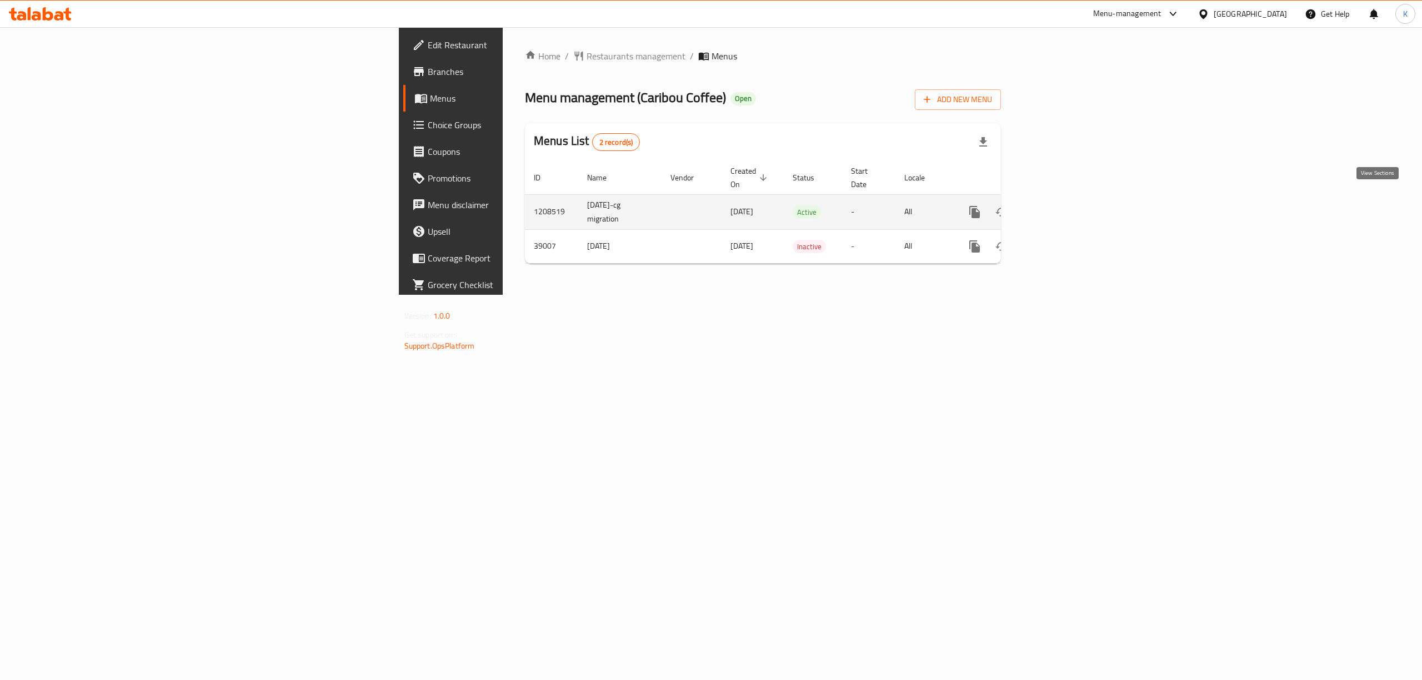
click at [1060, 207] on icon "enhanced table" at bounding box center [1055, 212] width 10 height 10
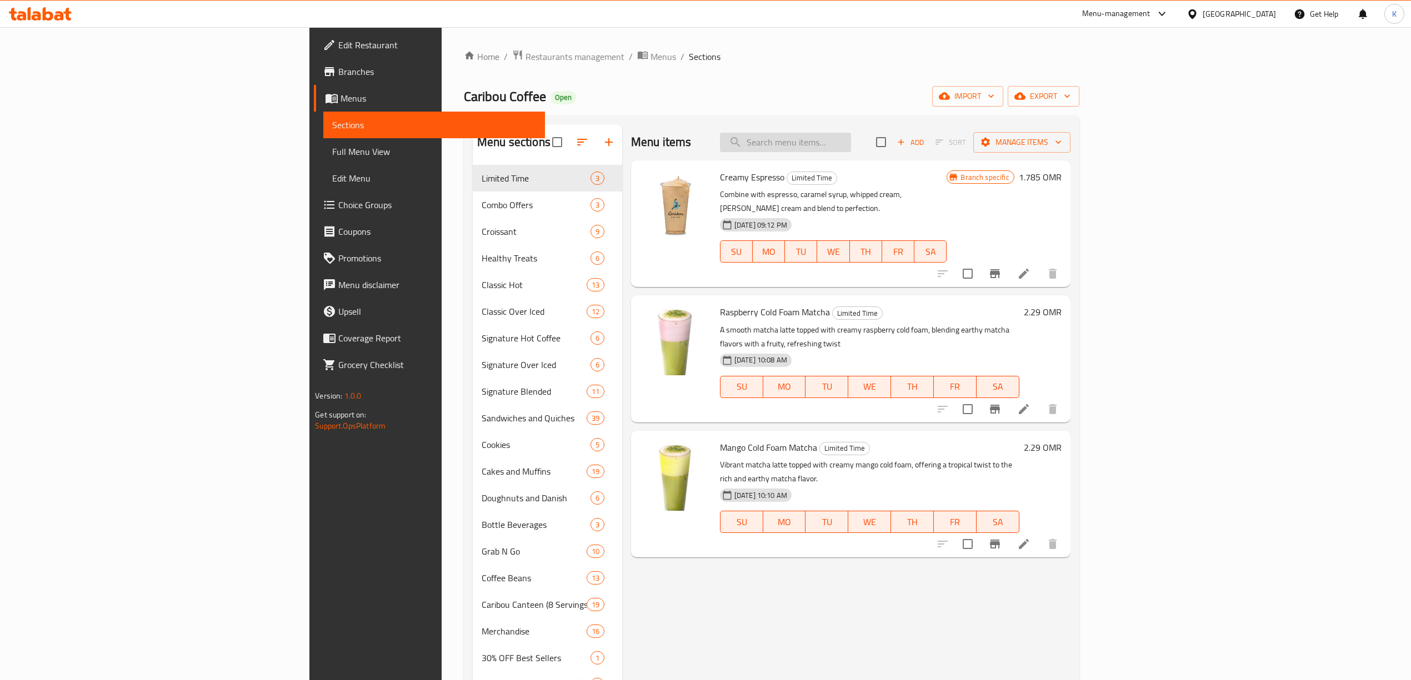
click at [851, 143] on input "search" at bounding box center [785, 142] width 131 height 19
paste input "Hot Spanish latte"
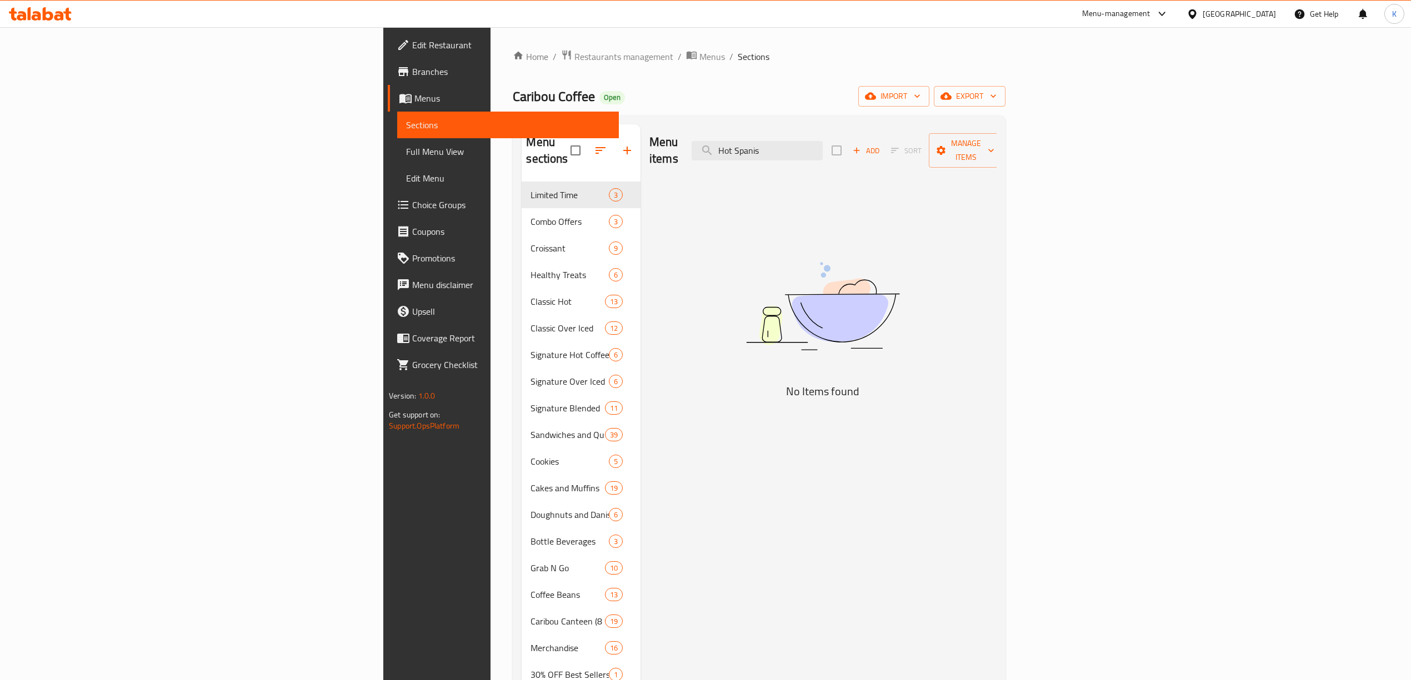
drag, startPoint x: 924, startPoint y: 149, endPoint x: 818, endPoint y: 143, distance: 106.2
click at [820, 143] on div "Menu items Hot Spanis Add Sort Manage items" at bounding box center [822, 150] width 347 height 53
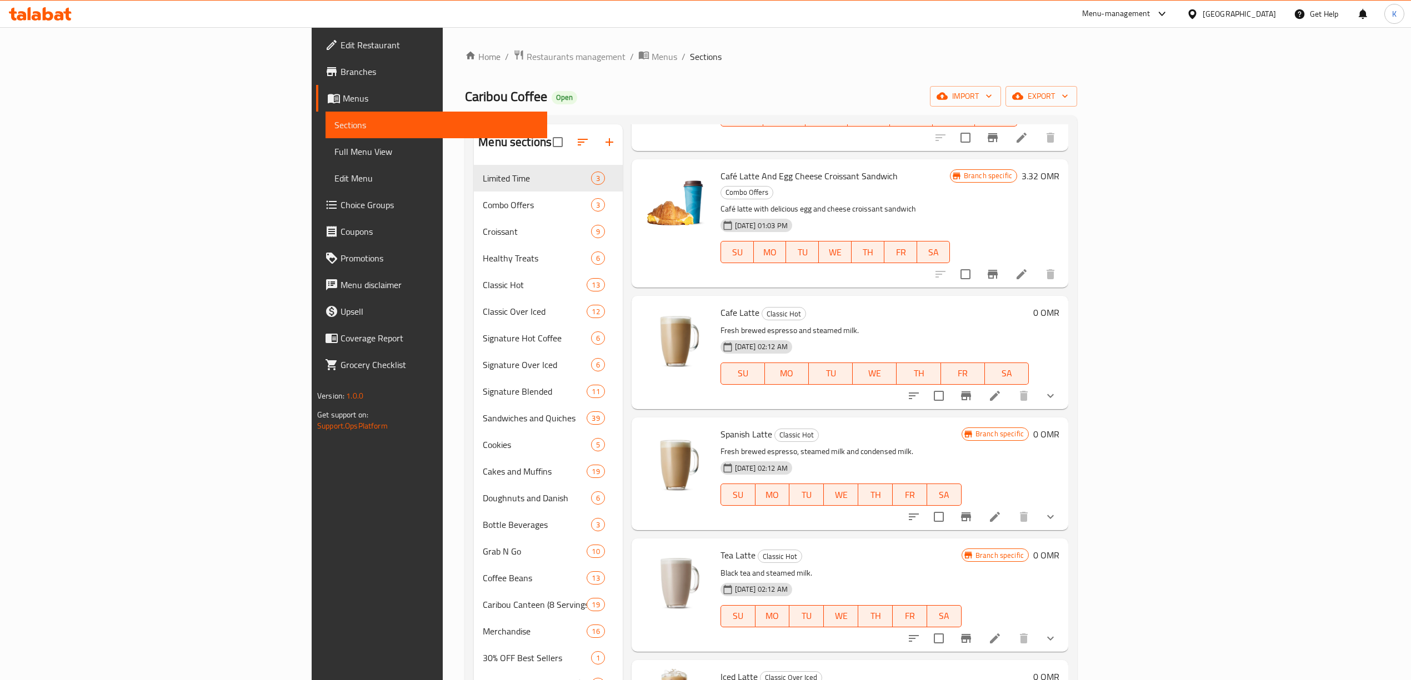
scroll to position [370, 0]
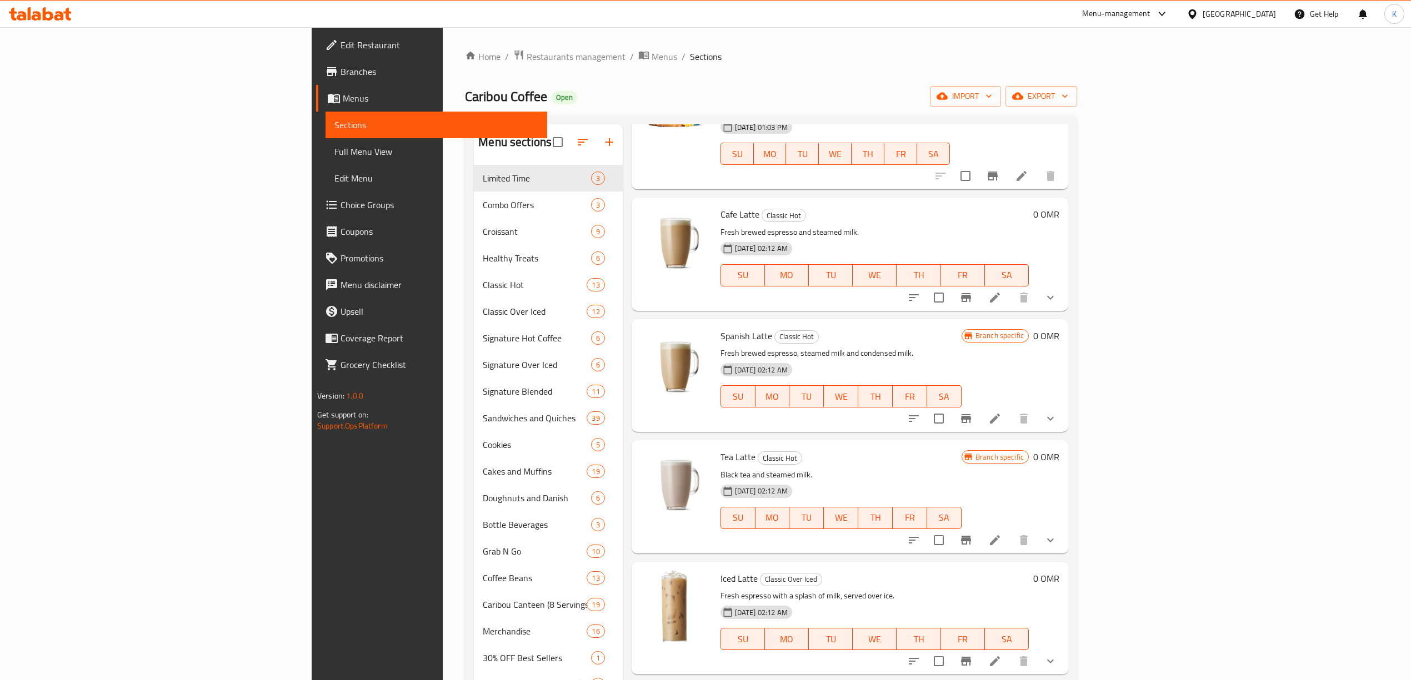
type input "latte"
click at [1057, 412] on icon "show more" at bounding box center [1050, 418] width 13 height 13
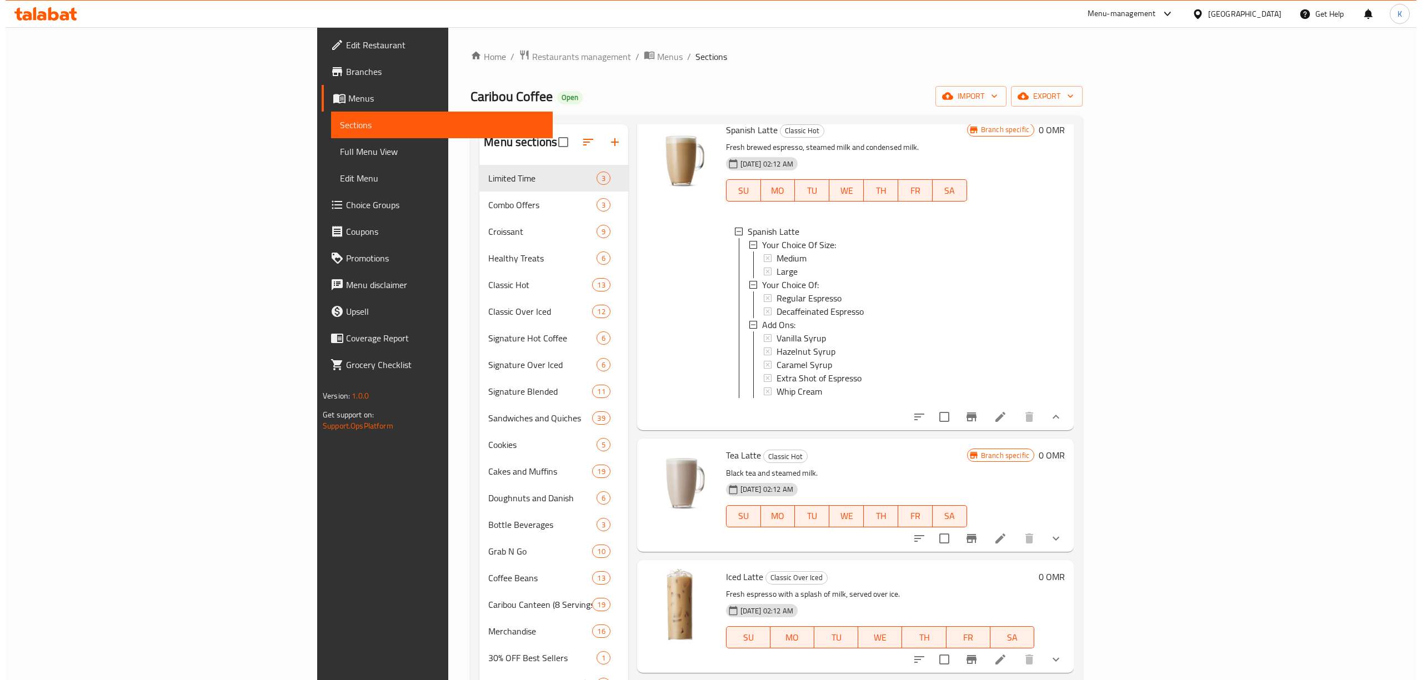
scroll to position [512, 0]
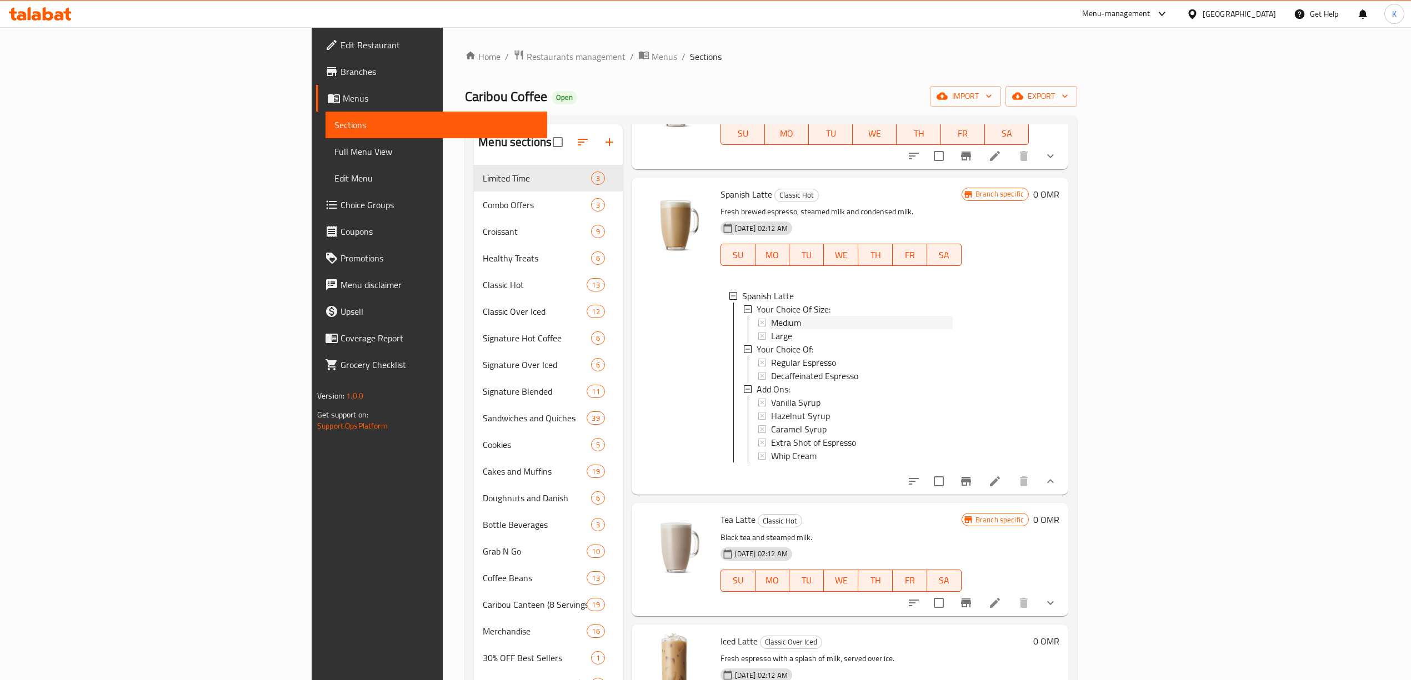
click at [771, 316] on div "Medium" at bounding box center [862, 322] width 182 height 13
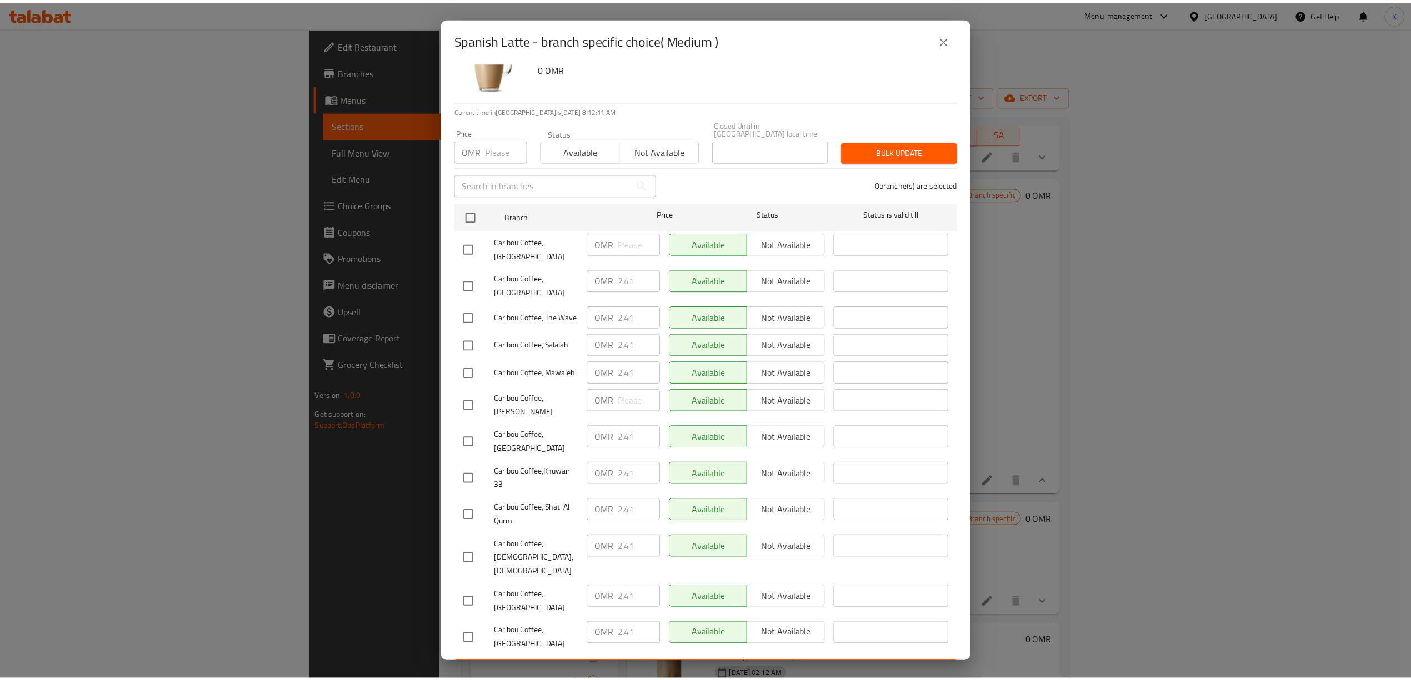
scroll to position [43, 0]
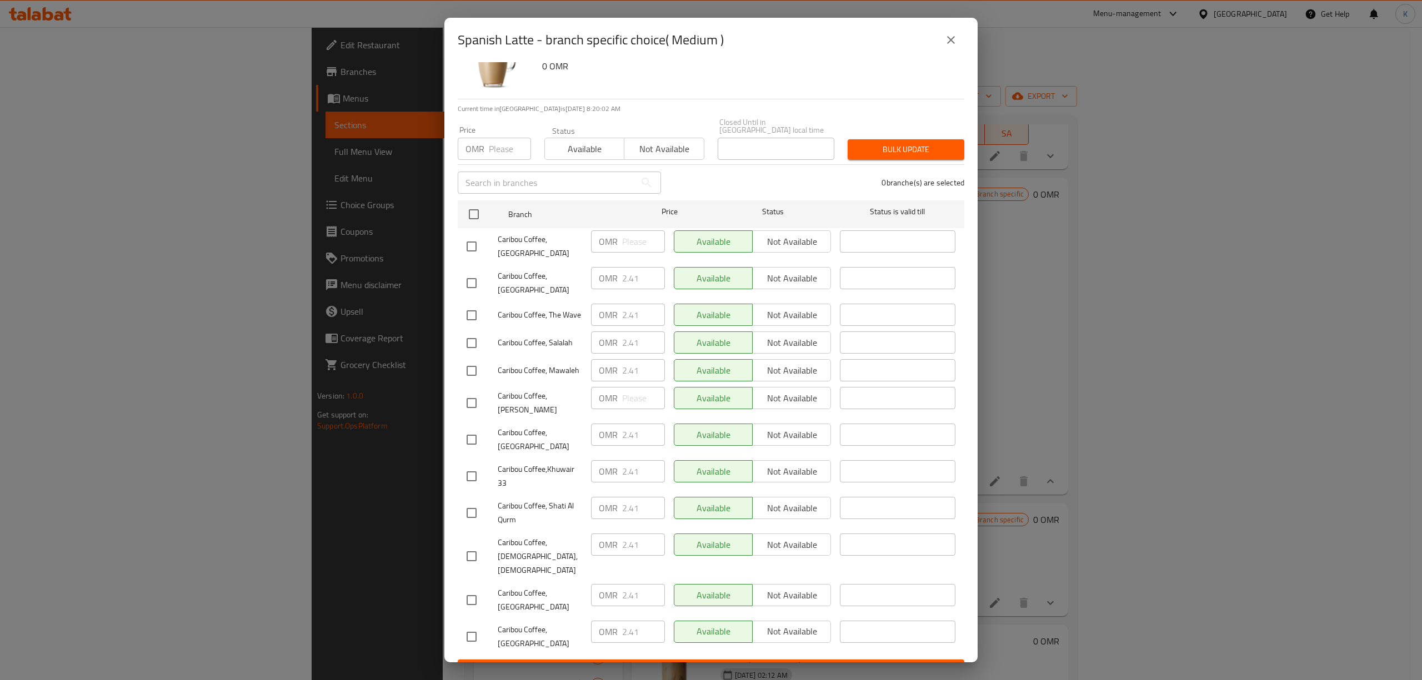
click at [949, 38] on icon "close" at bounding box center [951, 40] width 8 height 8
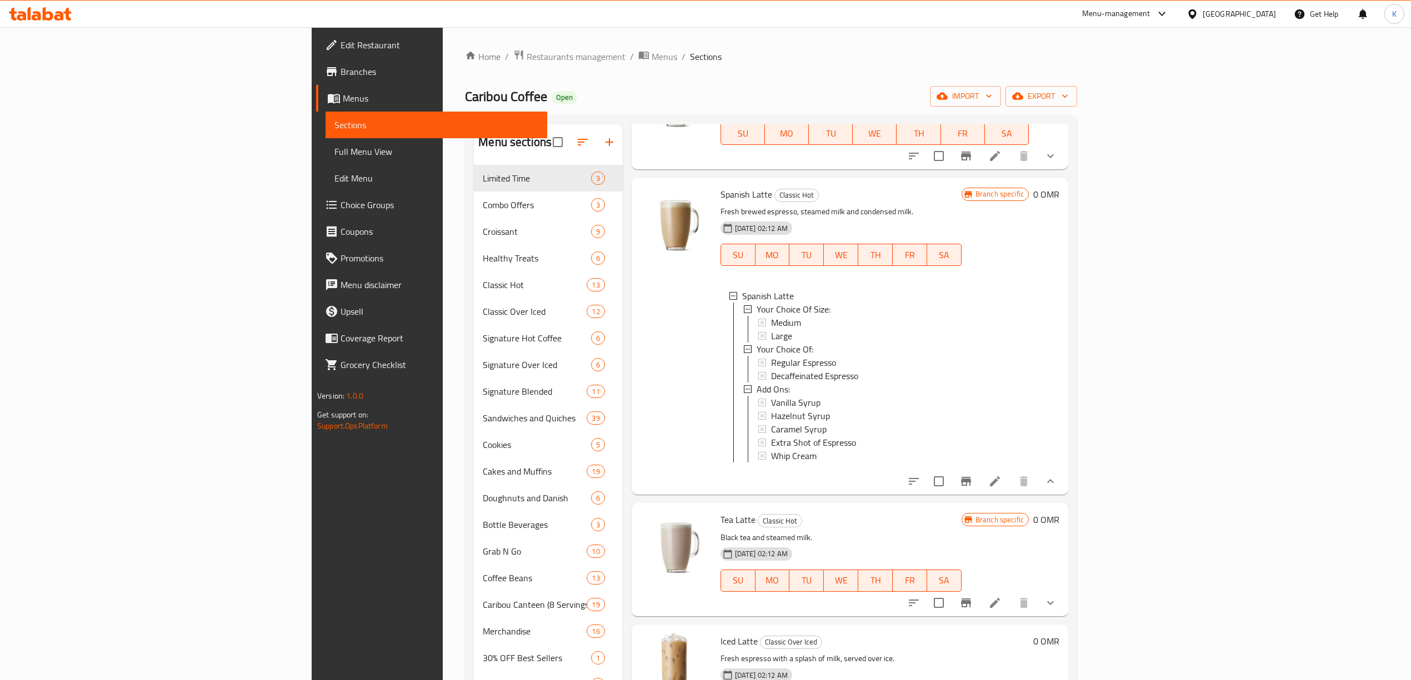
click at [778, 316] on div "Medium" at bounding box center [862, 322] width 182 height 13
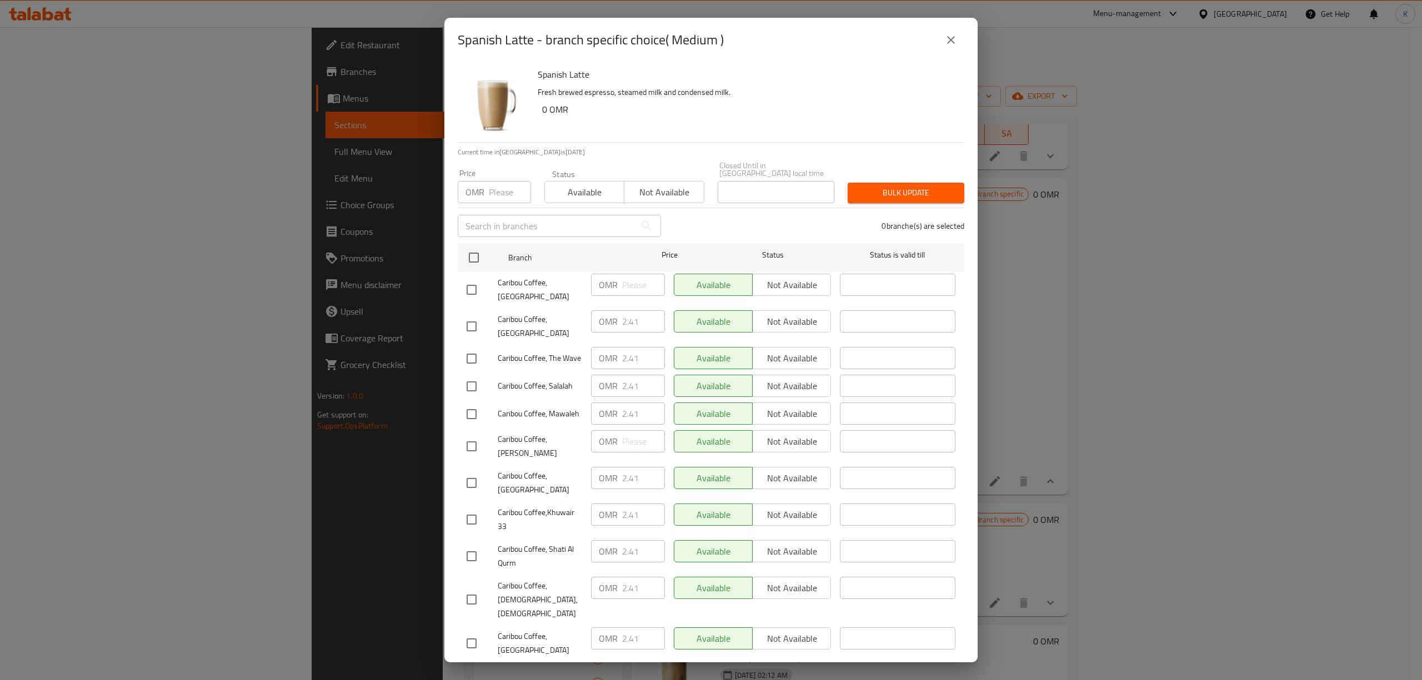
click at [1243, 389] on div "Spanish Latte - branch specific choice( Medium ) Spanish Latte Fresh brewed esp…" at bounding box center [711, 340] width 1422 height 680
click at [960, 43] on button "close" at bounding box center [951, 40] width 27 height 27
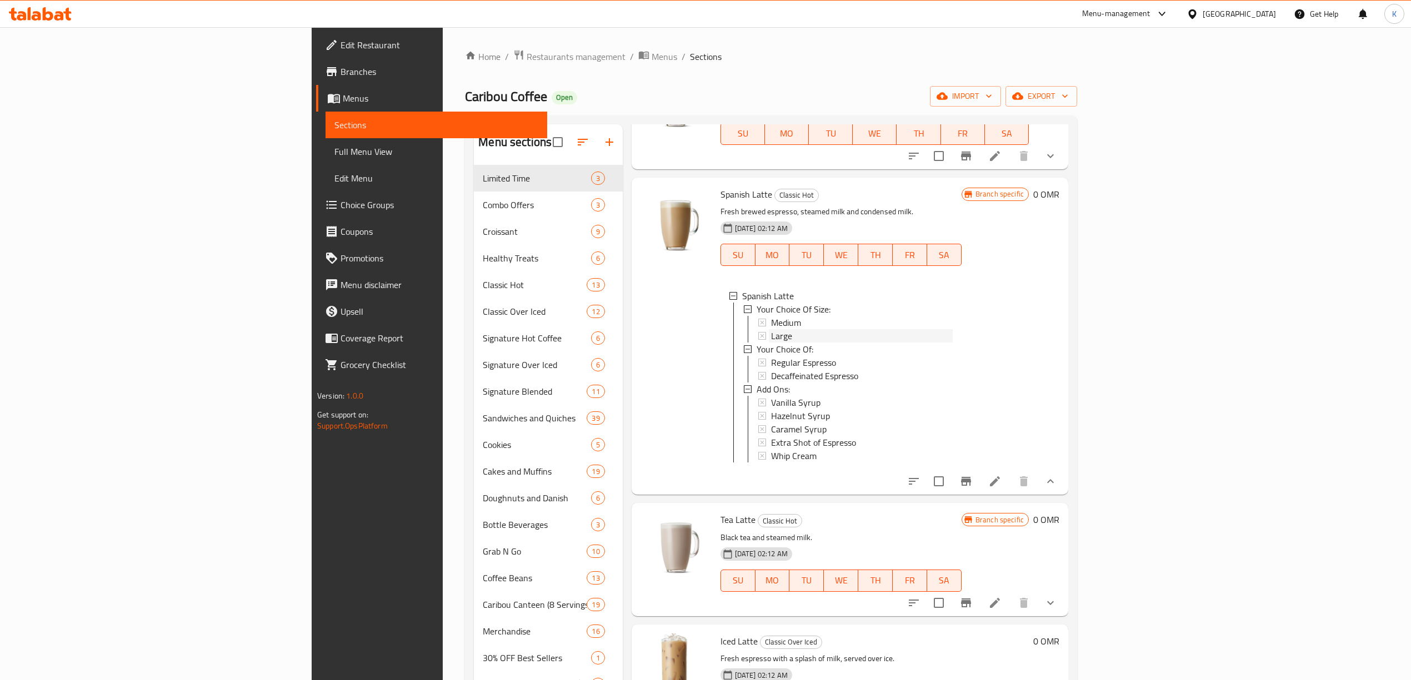
click at [771, 329] on span "Large" at bounding box center [781, 335] width 21 height 13
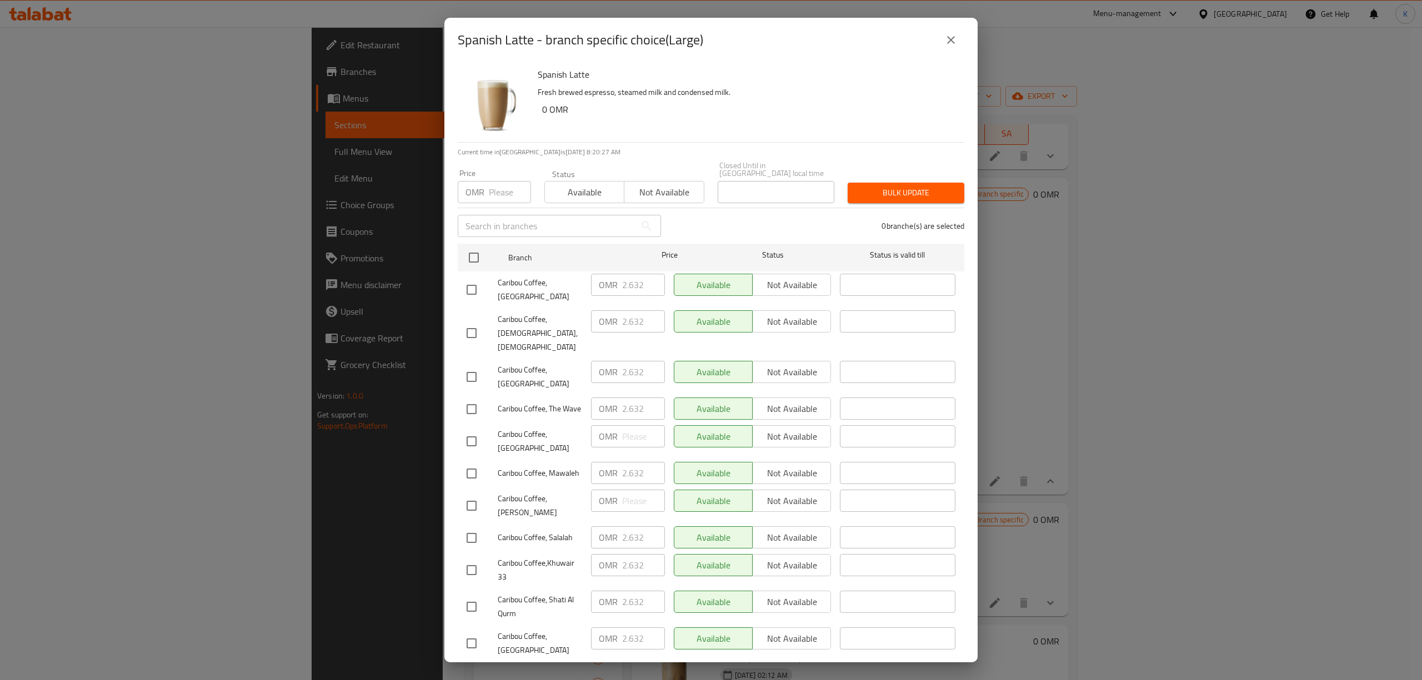
click at [957, 46] on icon "close" at bounding box center [950, 39] width 13 height 13
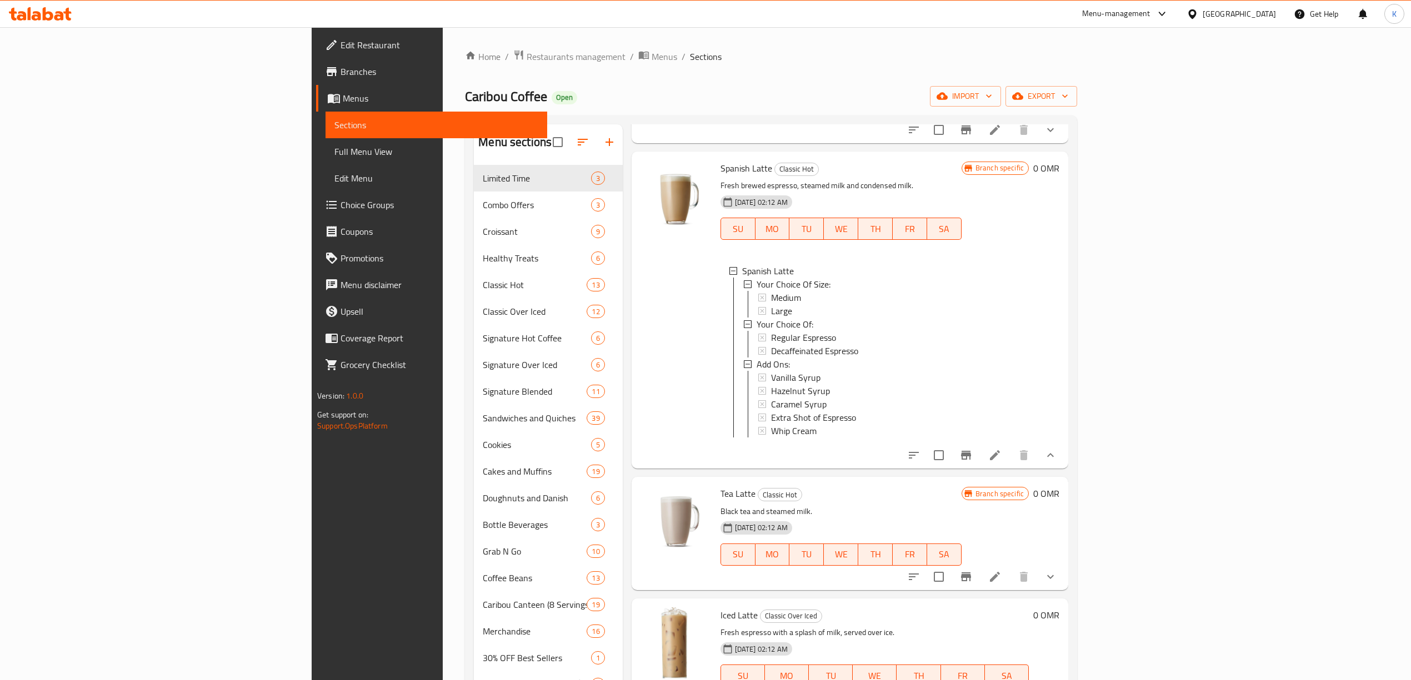
scroll to position [512, 0]
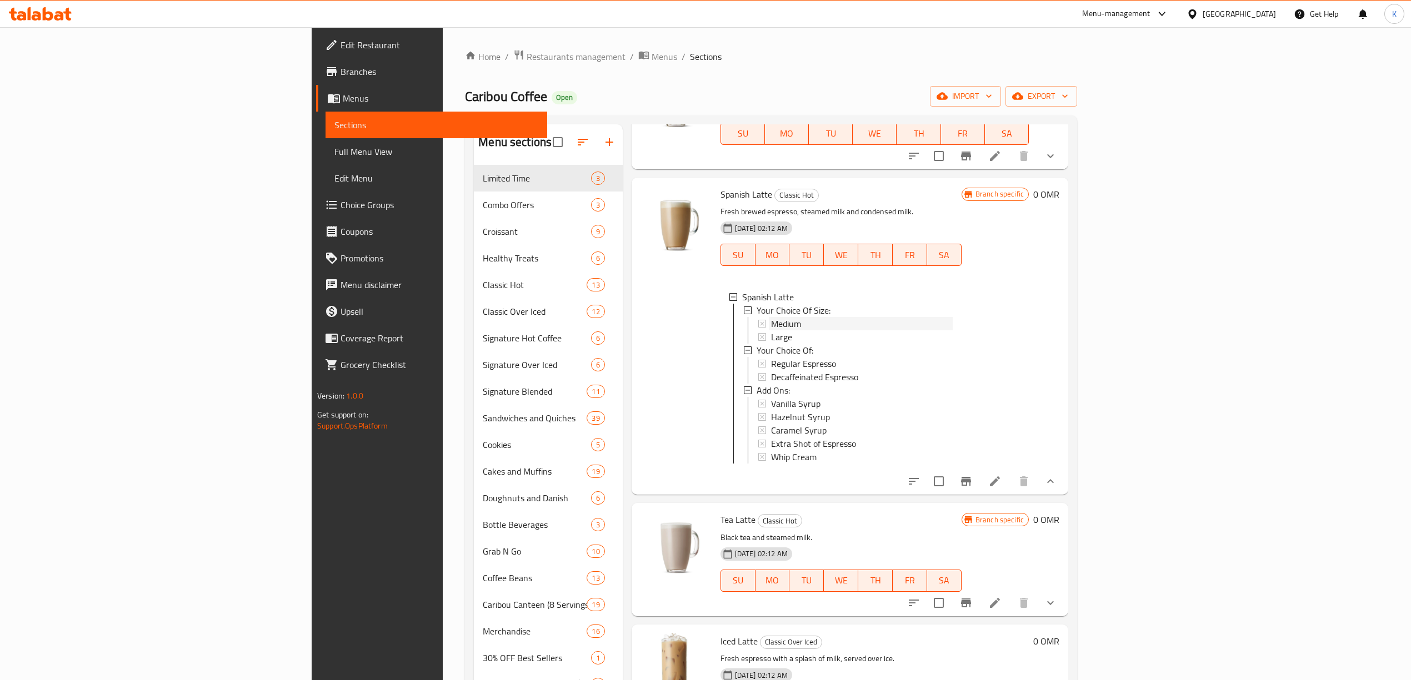
click at [771, 317] on span "Medium" at bounding box center [786, 323] width 30 height 13
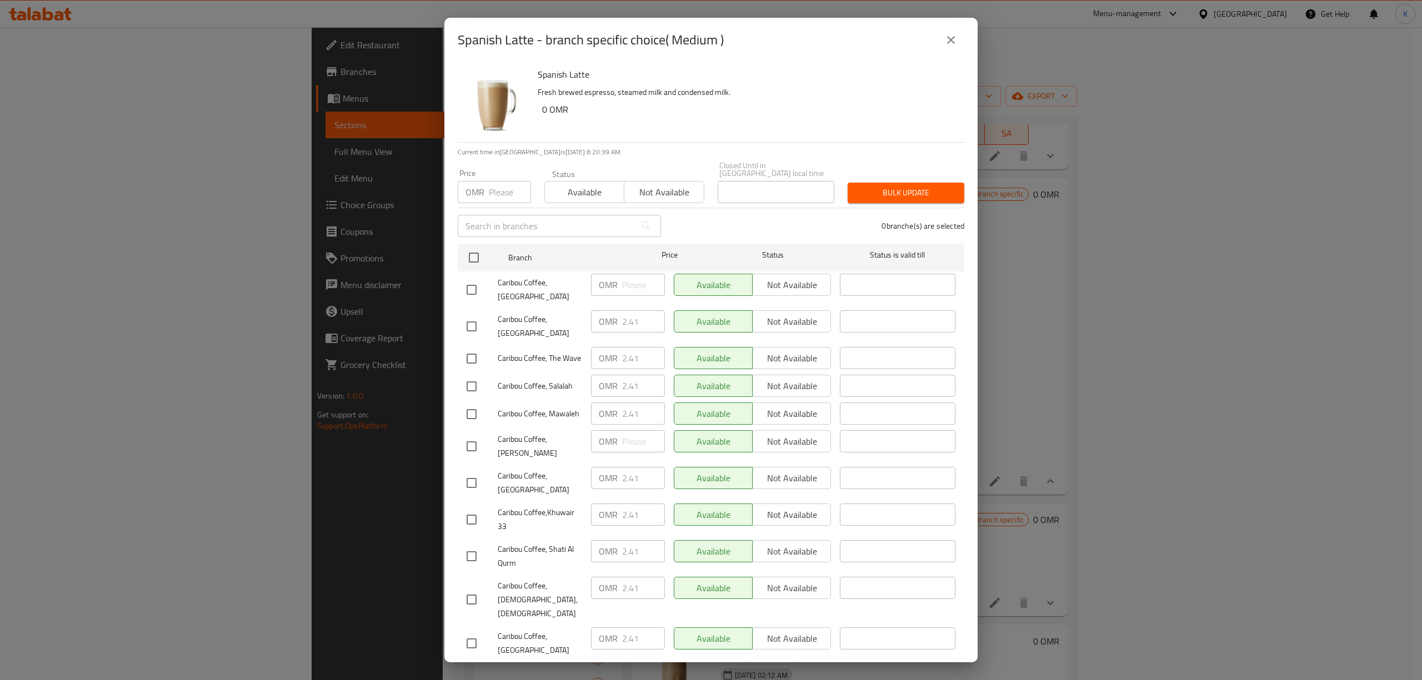
click at [950, 36] on icon "close" at bounding box center [950, 39] width 13 height 13
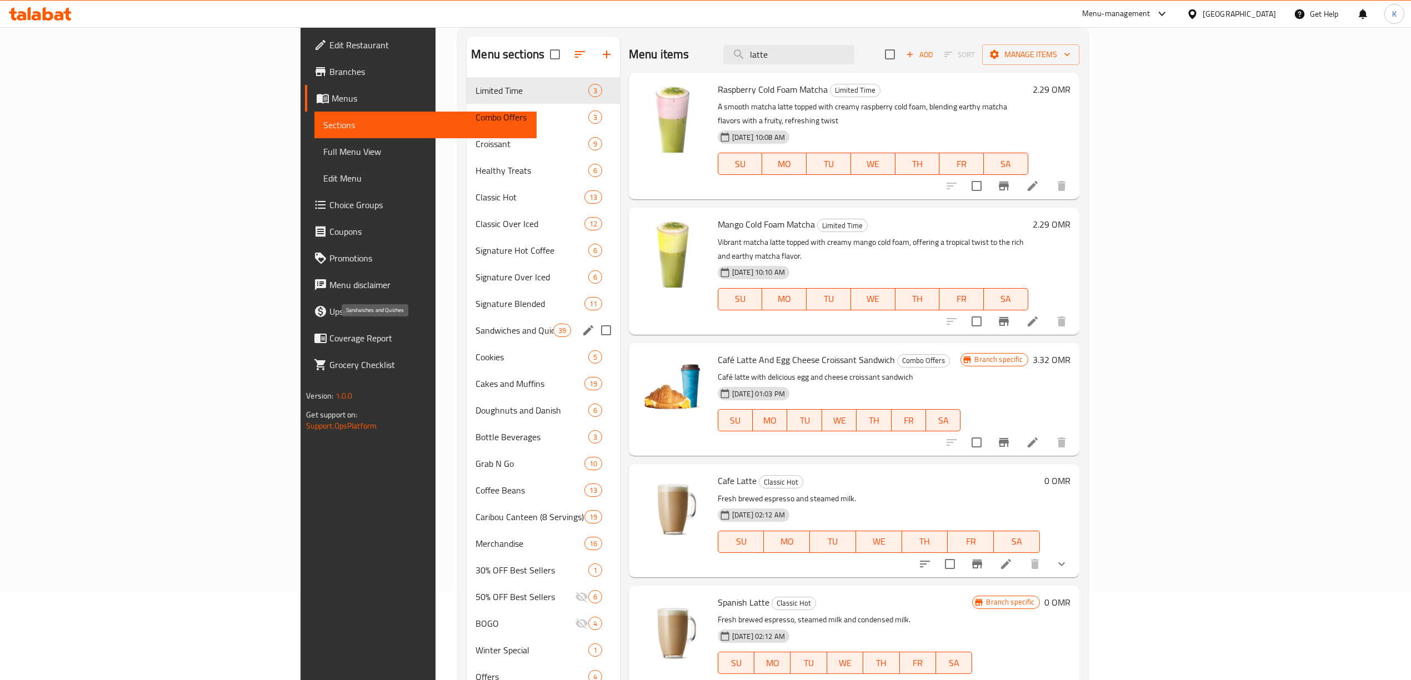
scroll to position [148, 0]
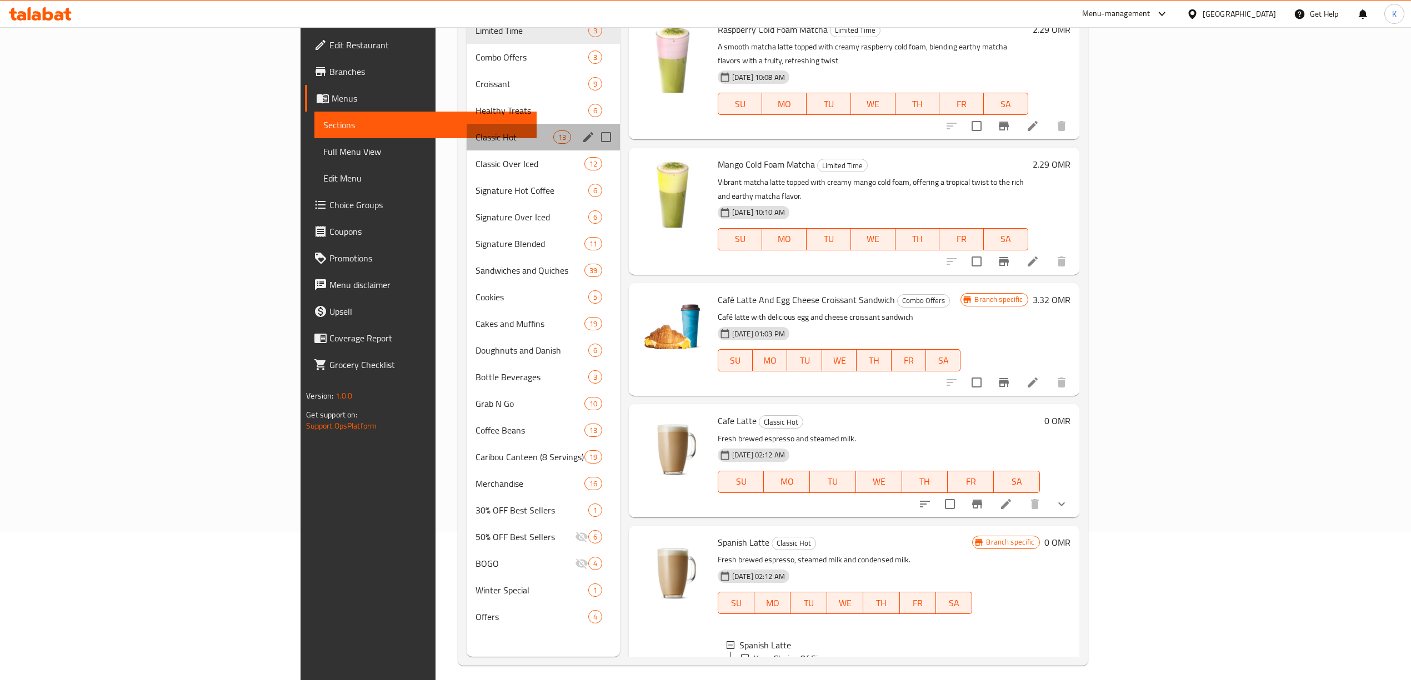
click at [467, 126] on div "Classic Hot 13" at bounding box center [543, 137] width 153 height 27
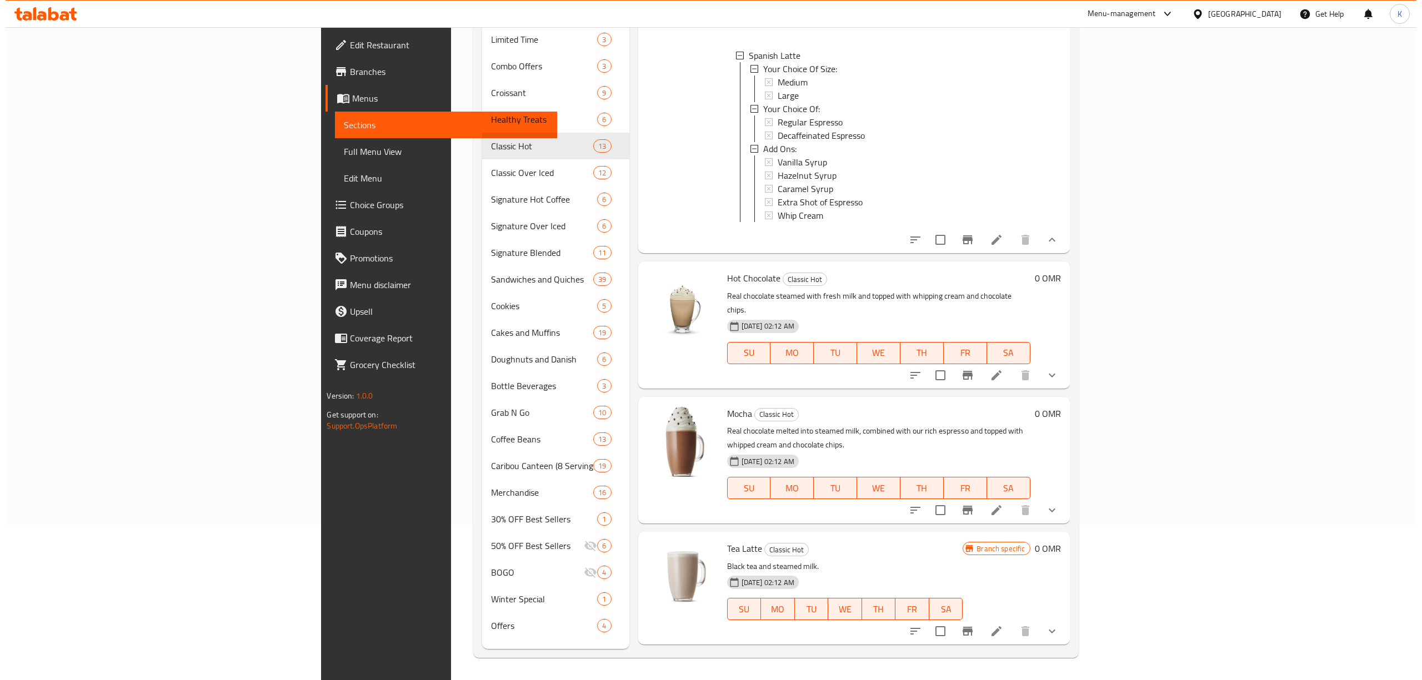
scroll to position [843, 0]
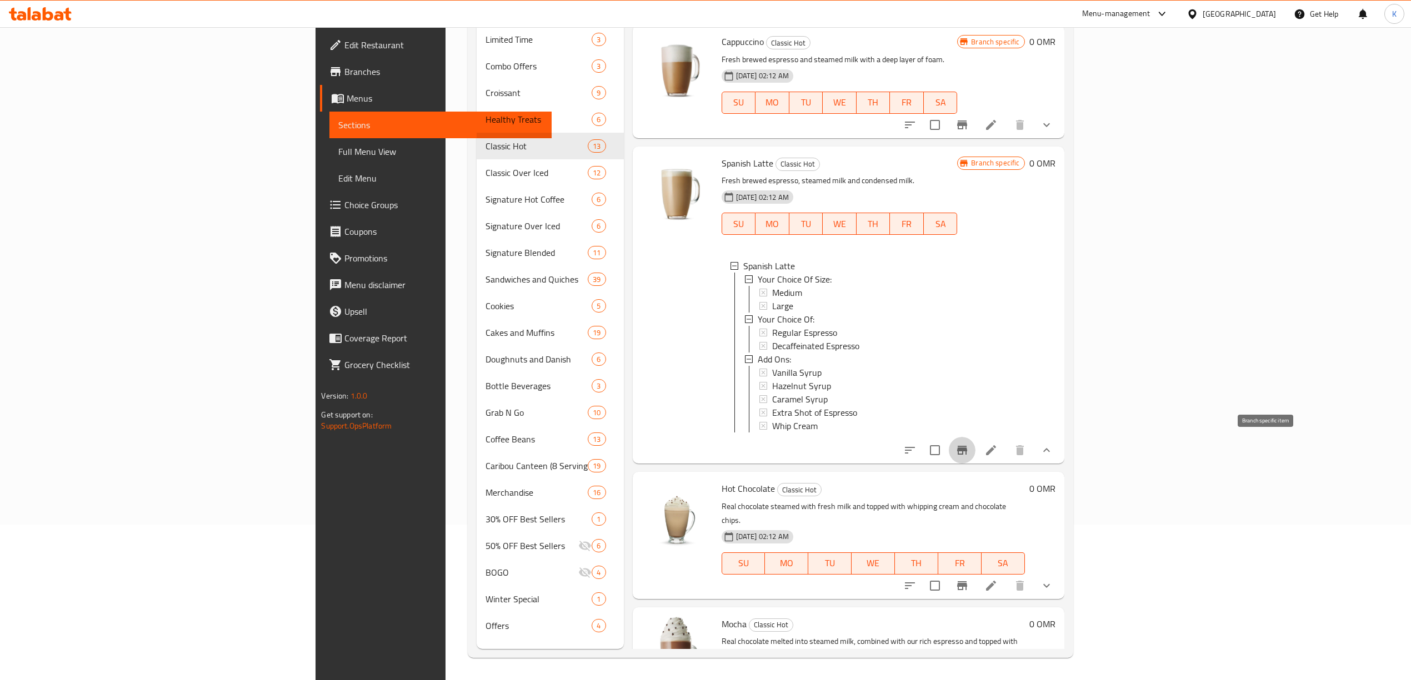
click at [967, 446] on icon "Branch-specific-item" at bounding box center [962, 450] width 10 height 9
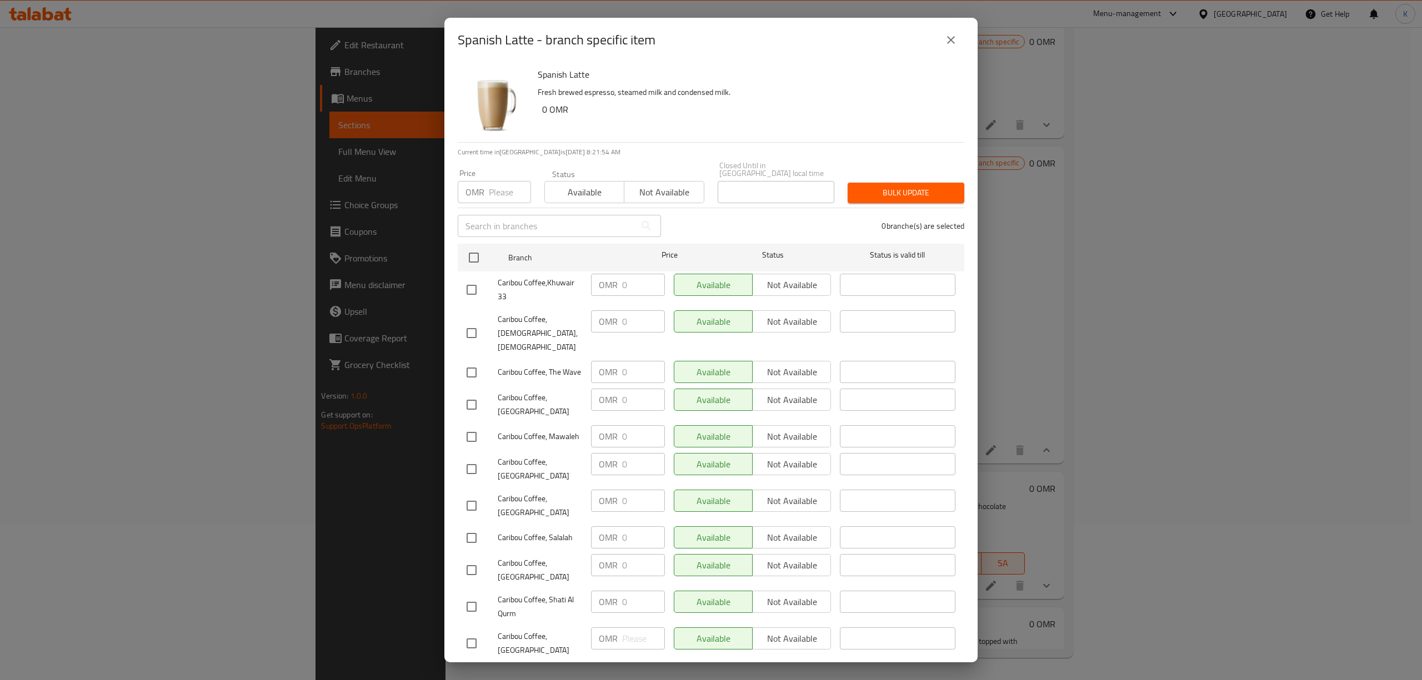
drag, startPoint x: 1236, startPoint y: 434, endPoint x: 838, endPoint y: 70, distance: 539.5
click at [829, 76] on h6 "Spanish Latte" at bounding box center [747, 75] width 418 height 16
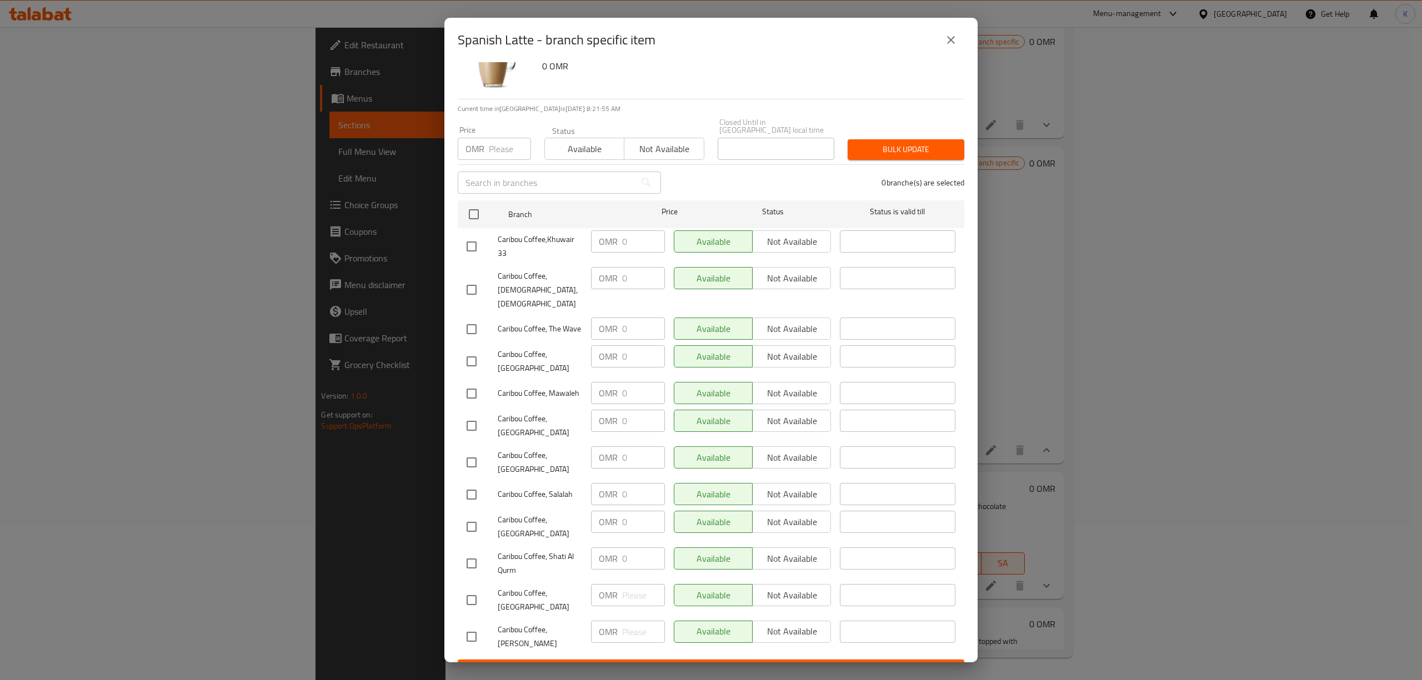
scroll to position [0, 0]
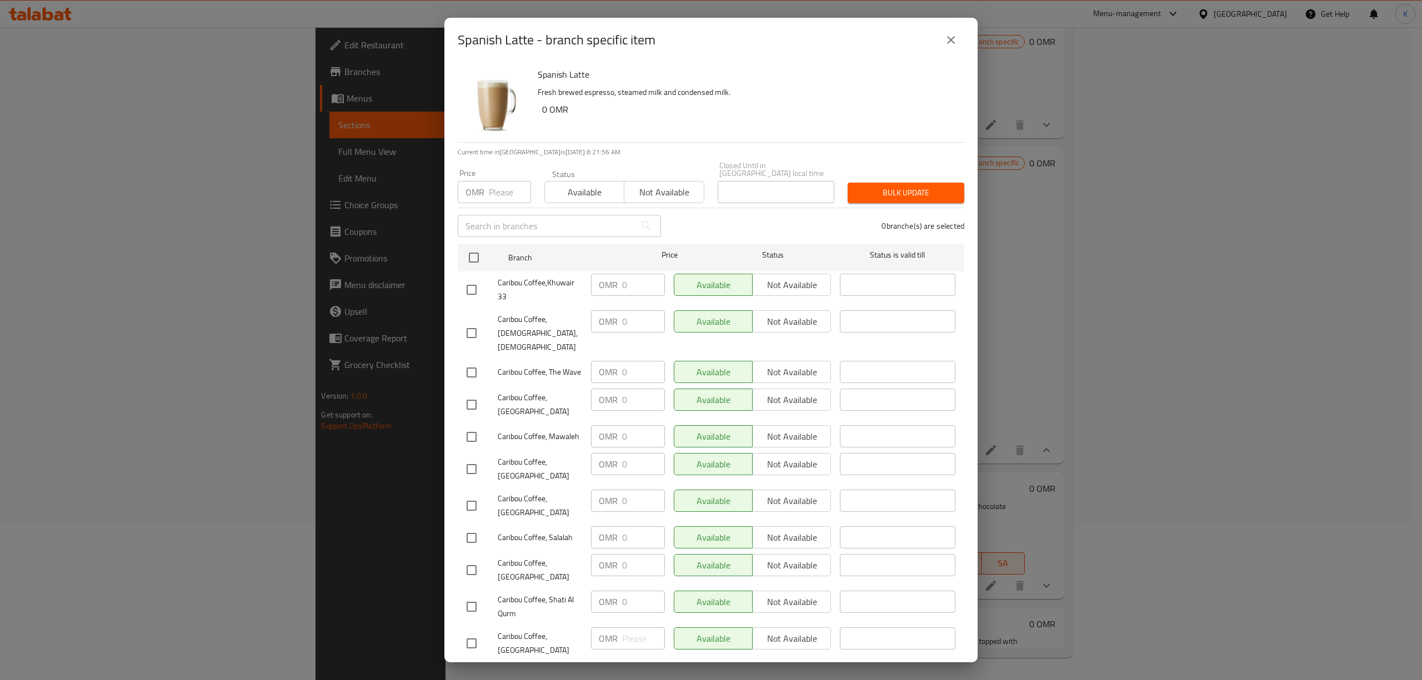
click at [956, 37] on icon "close" at bounding box center [950, 39] width 13 height 13
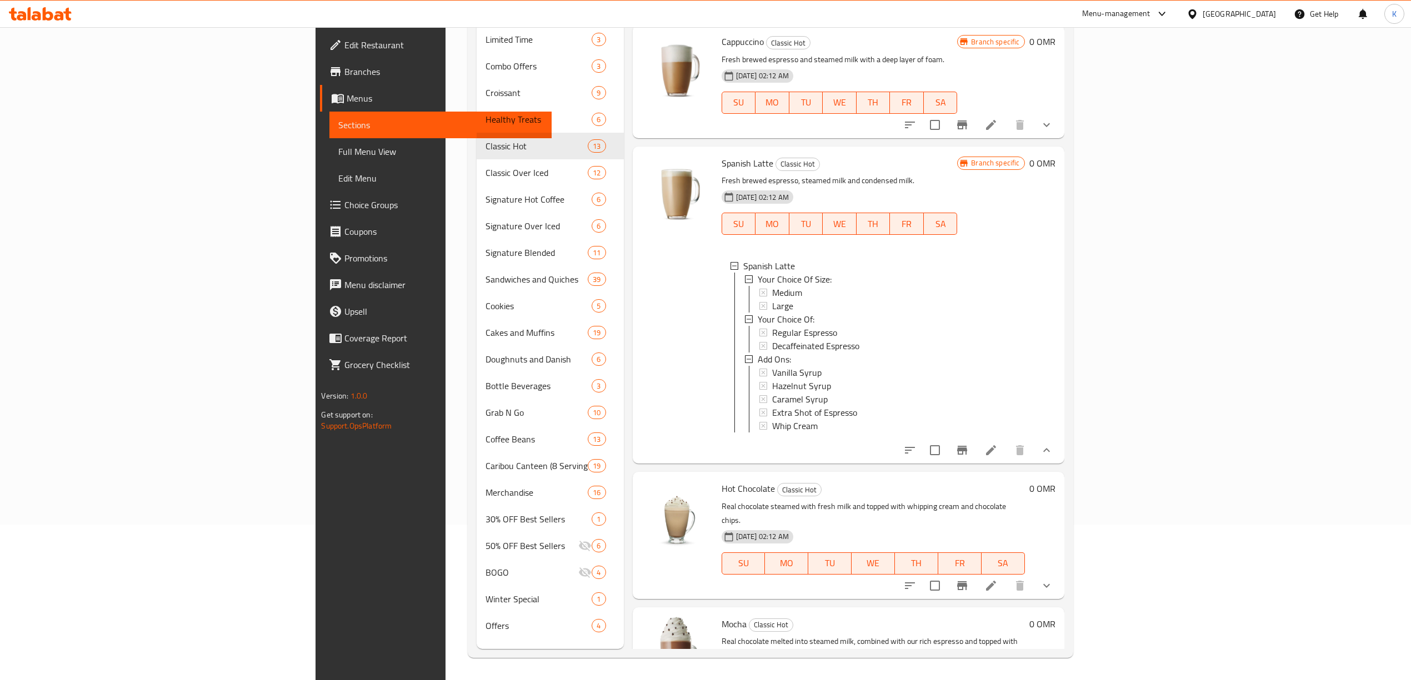
click at [772, 286] on div "Medium" at bounding box center [860, 292] width 177 height 13
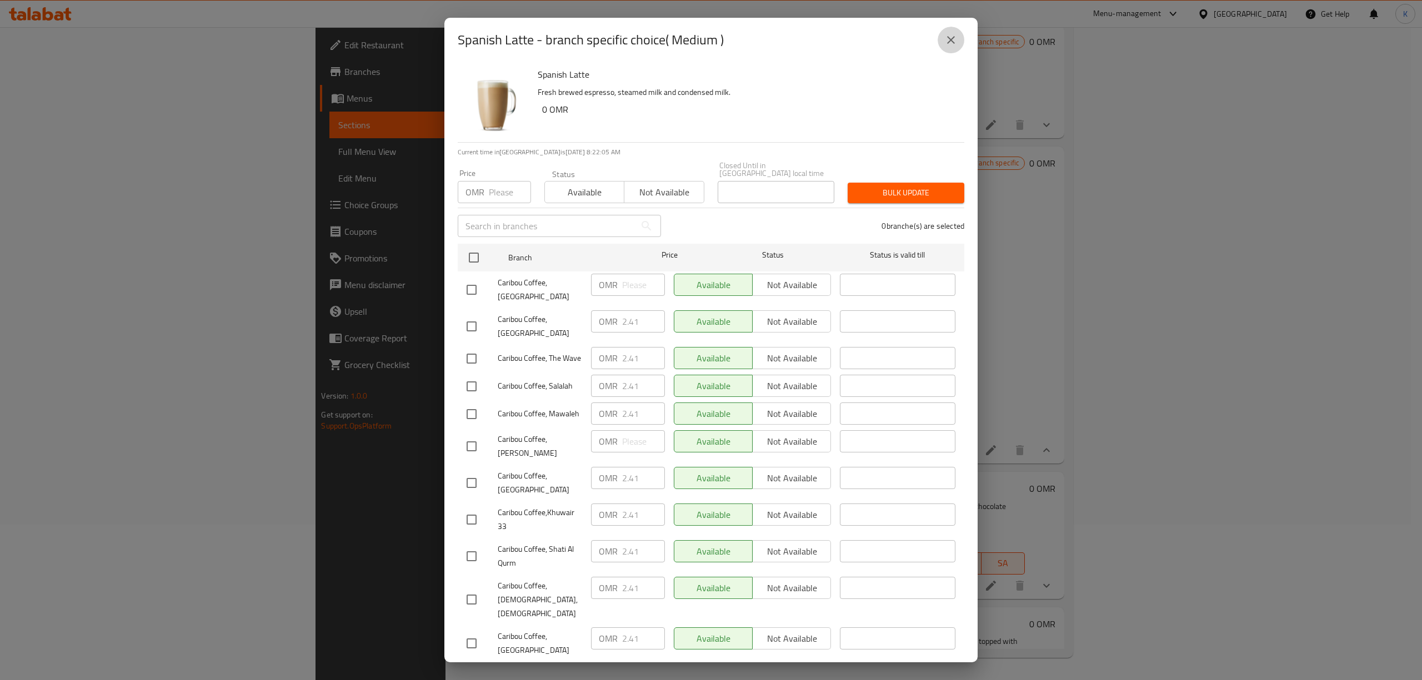
click at [942, 49] on button "close" at bounding box center [951, 40] width 27 height 27
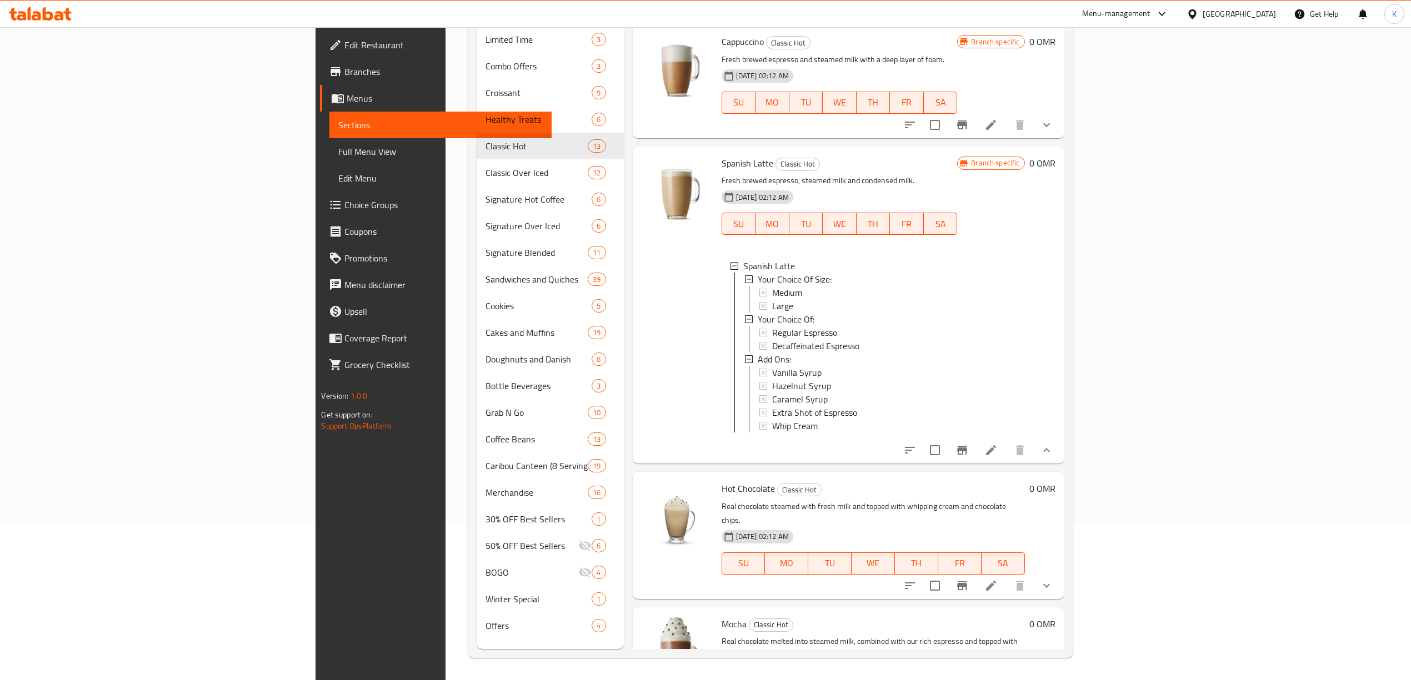
scroll to position [1, 0]
click at [1064, 587] on div "Menu items latte Add Sort Manage items Flat White Classic Hot A flat white is a…" at bounding box center [844, 309] width 440 height 680
click at [1060, 577] on button "show more" at bounding box center [1046, 586] width 27 height 27
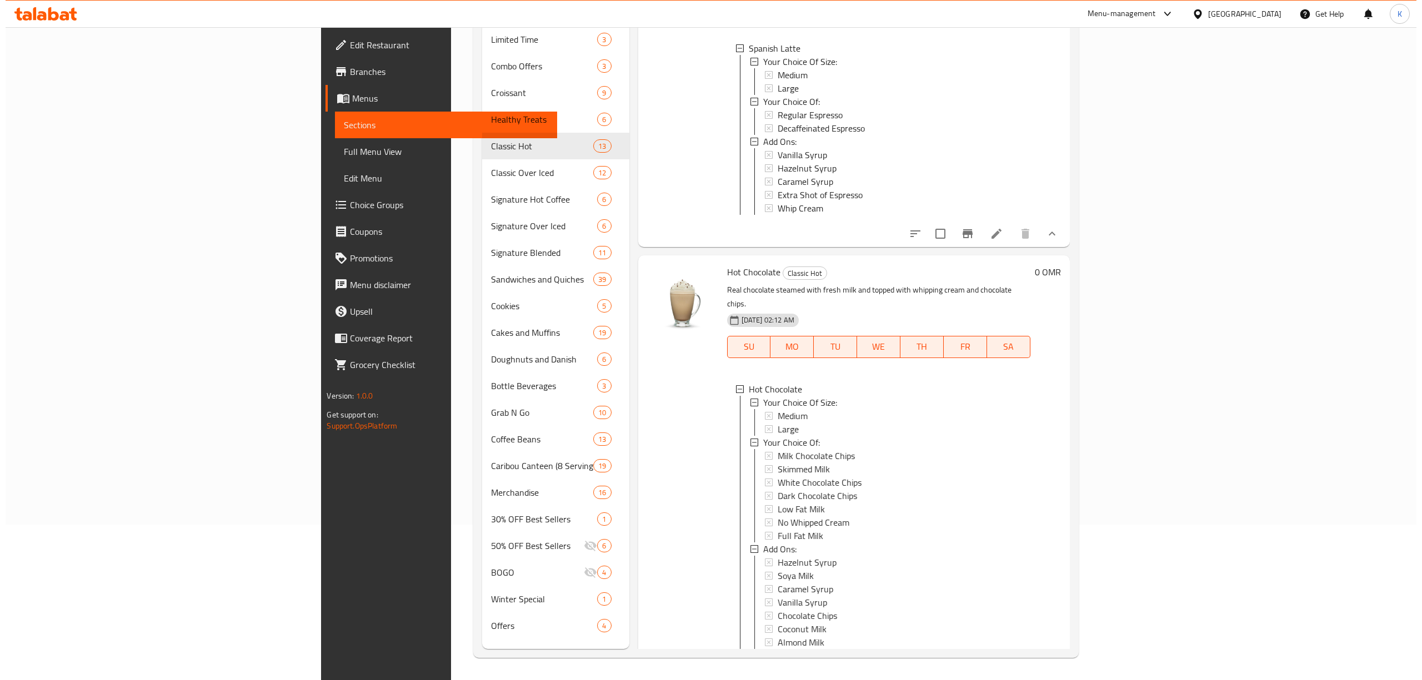
scroll to position [1065, 0]
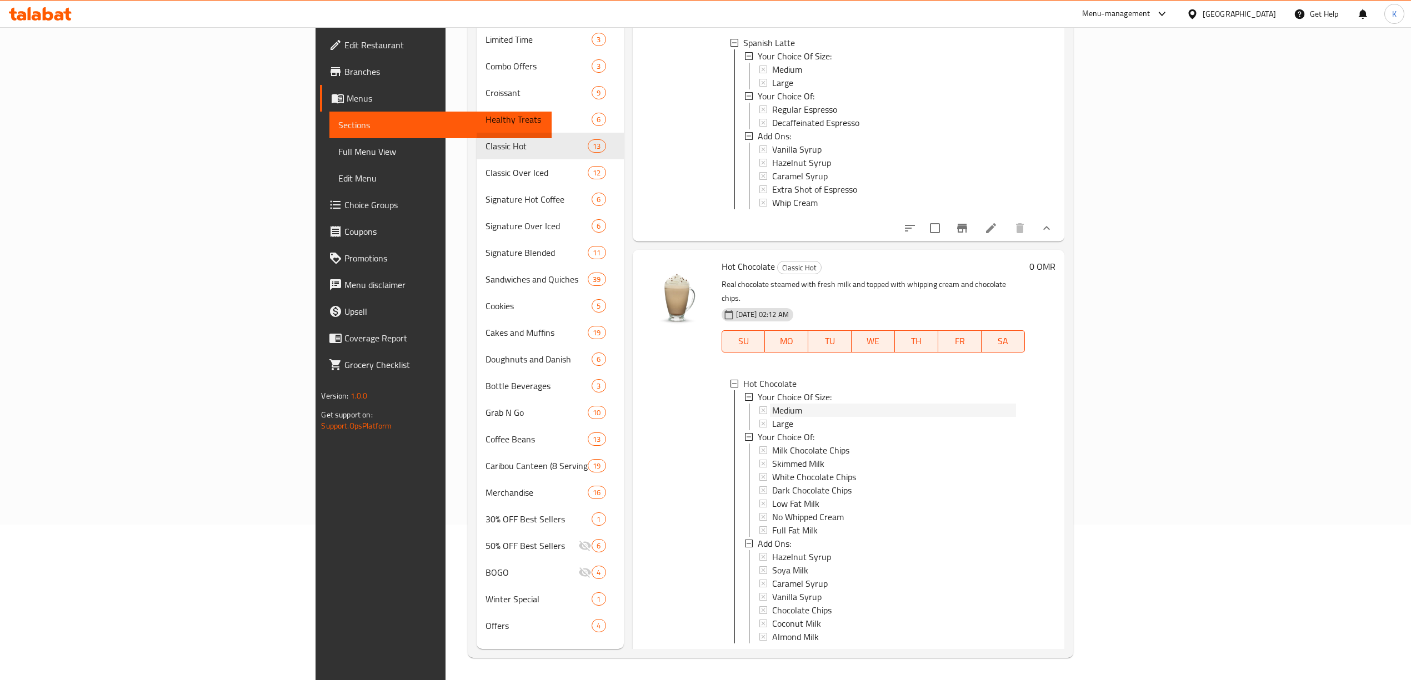
click at [772, 404] on div "Medium" at bounding box center [894, 410] width 244 height 13
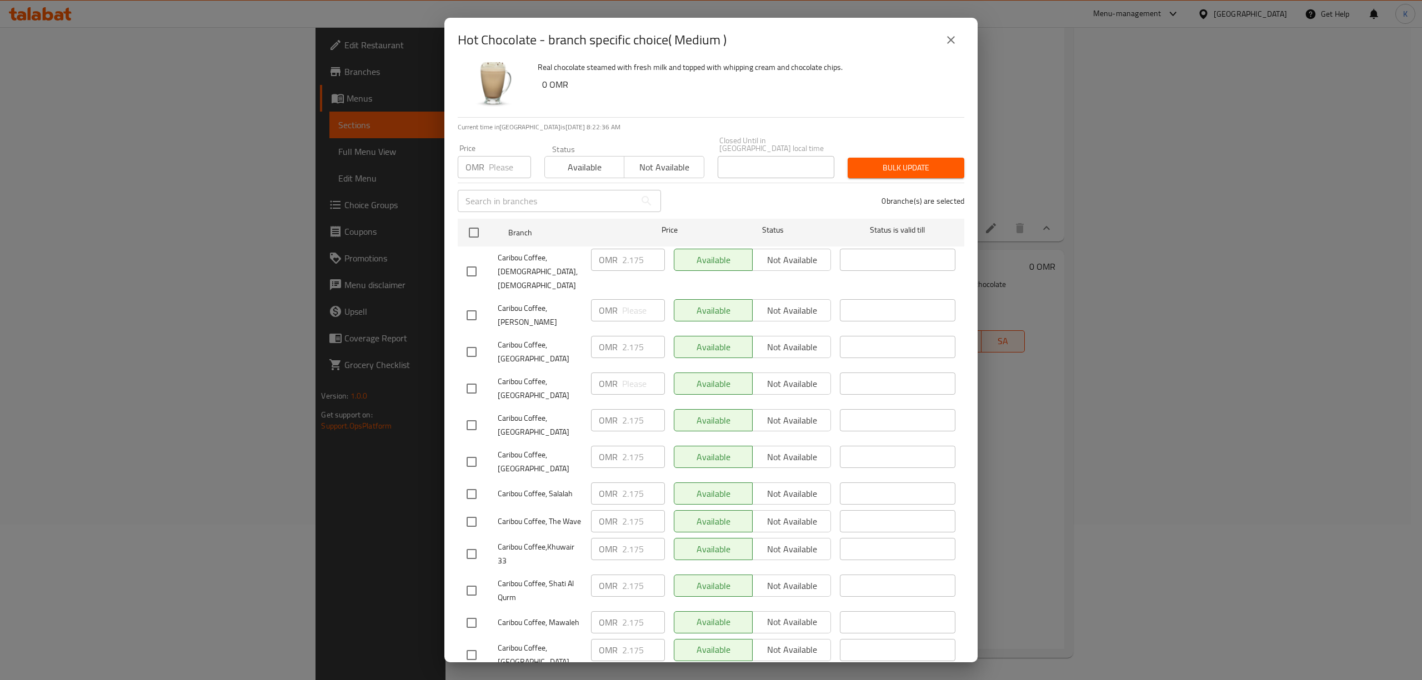
scroll to position [43, 0]
